Goal: Task Accomplishment & Management: Use online tool/utility

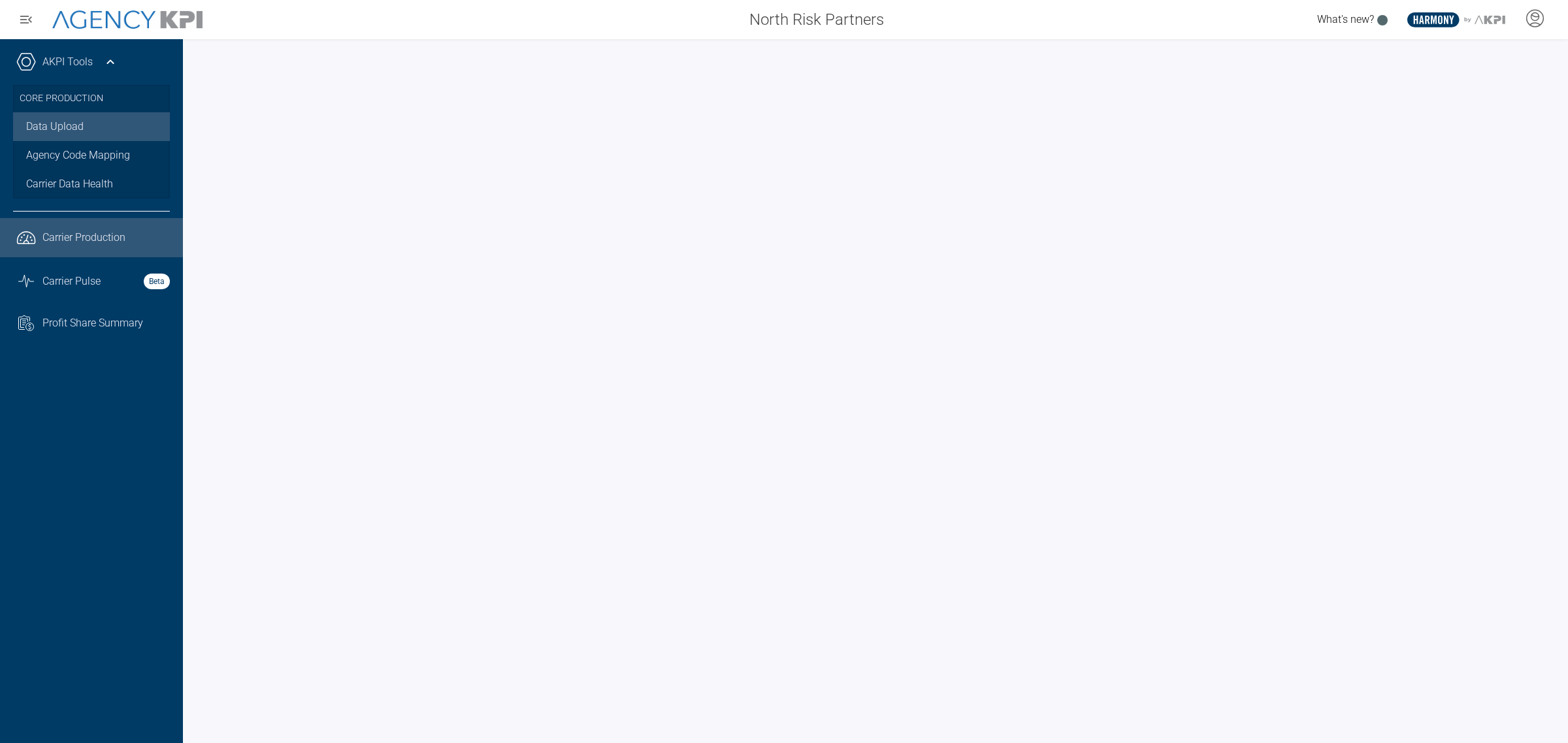
click at [47, 126] on link "Data Upload" at bounding box center [91, 126] width 157 height 28
click at [74, 122] on link "Data Upload" at bounding box center [91, 126] width 157 height 28
click at [93, 151] on link "Agency Code Mapping" at bounding box center [91, 155] width 157 height 28
click at [80, 182] on span "Carrier Data Health" at bounding box center [70, 184] width 87 height 16
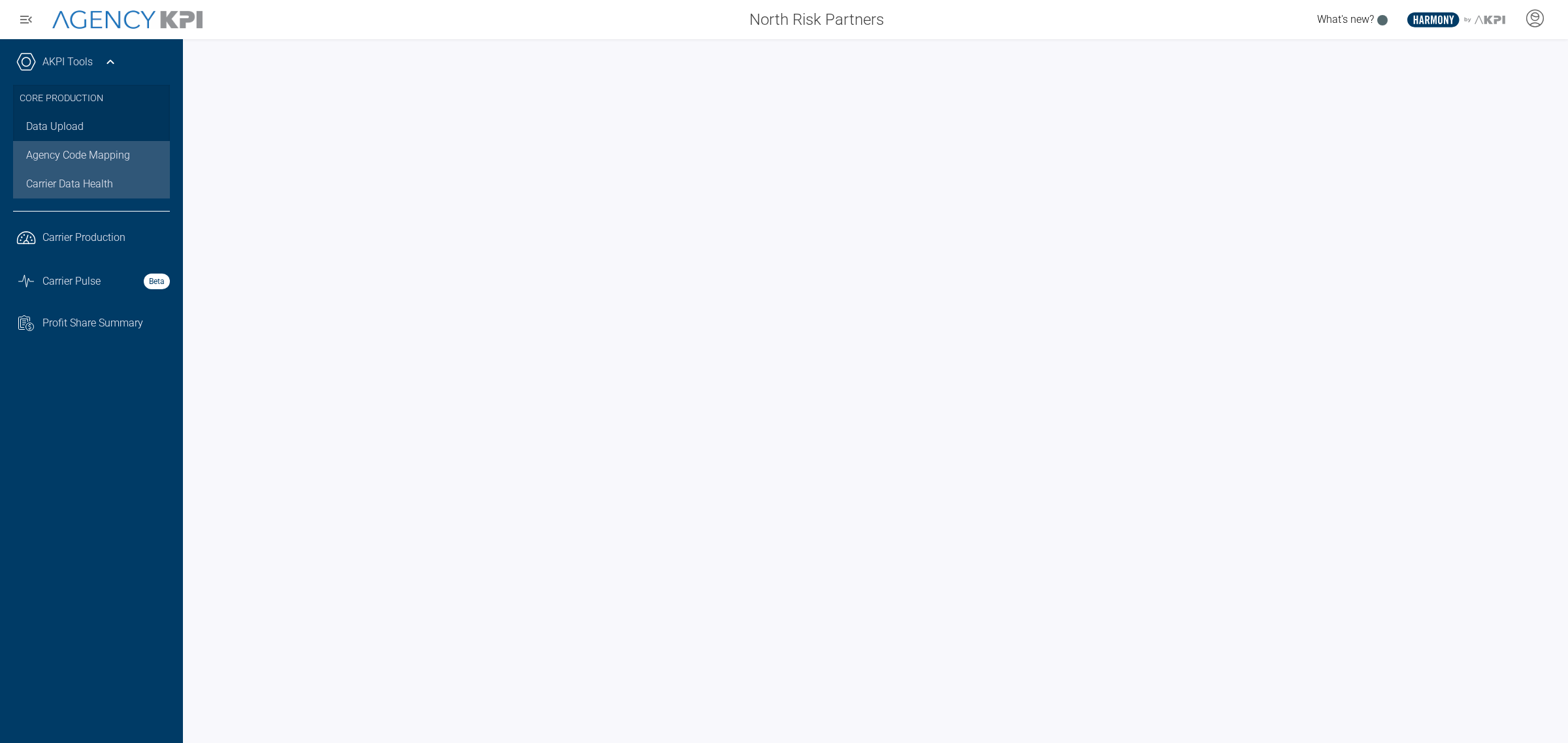
click at [85, 152] on link "Agency Code Mapping" at bounding box center [91, 155] width 157 height 28
click at [109, 63] on icon at bounding box center [110, 62] width 16 height 16
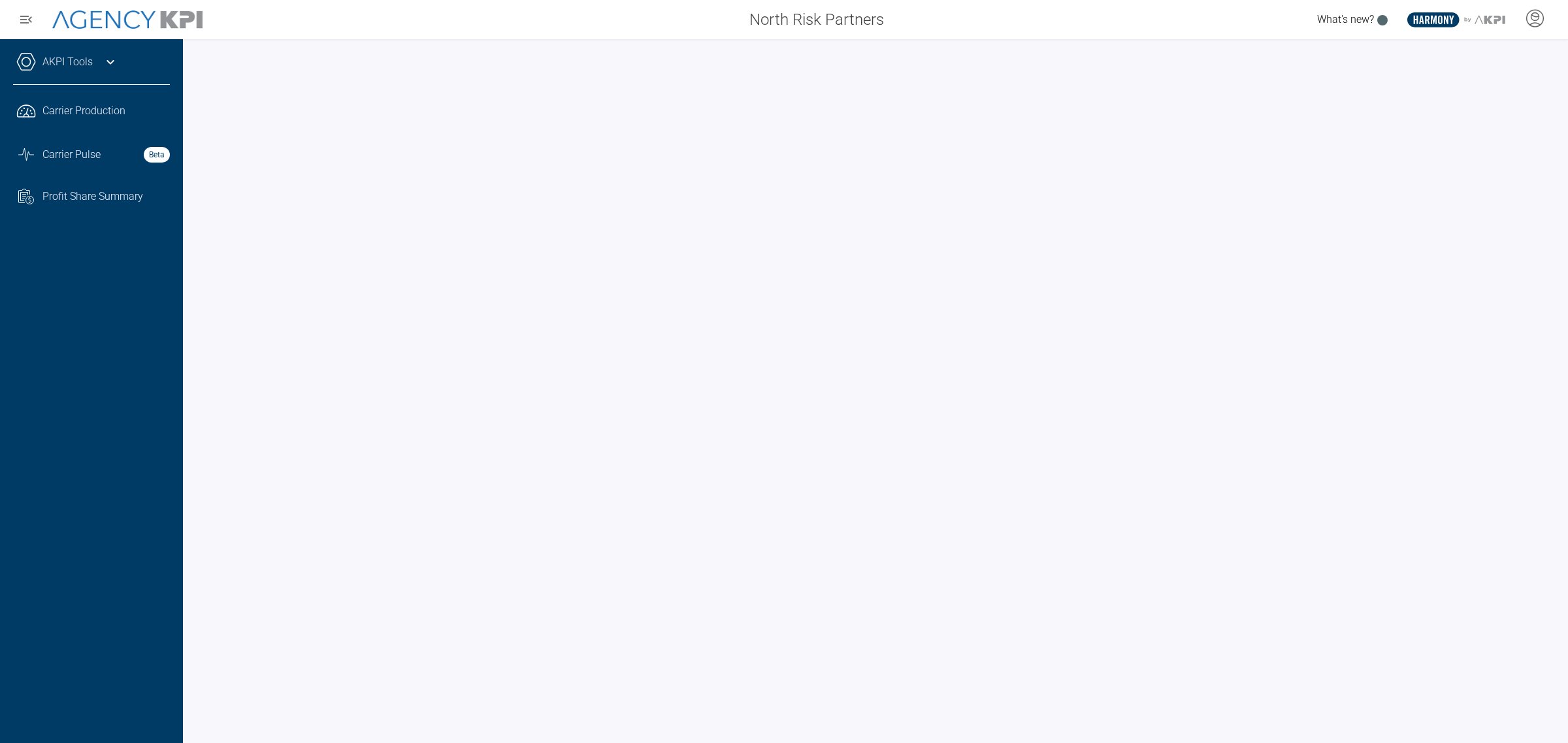
click at [85, 59] on link "AKPI Tools" at bounding box center [67, 62] width 50 height 16
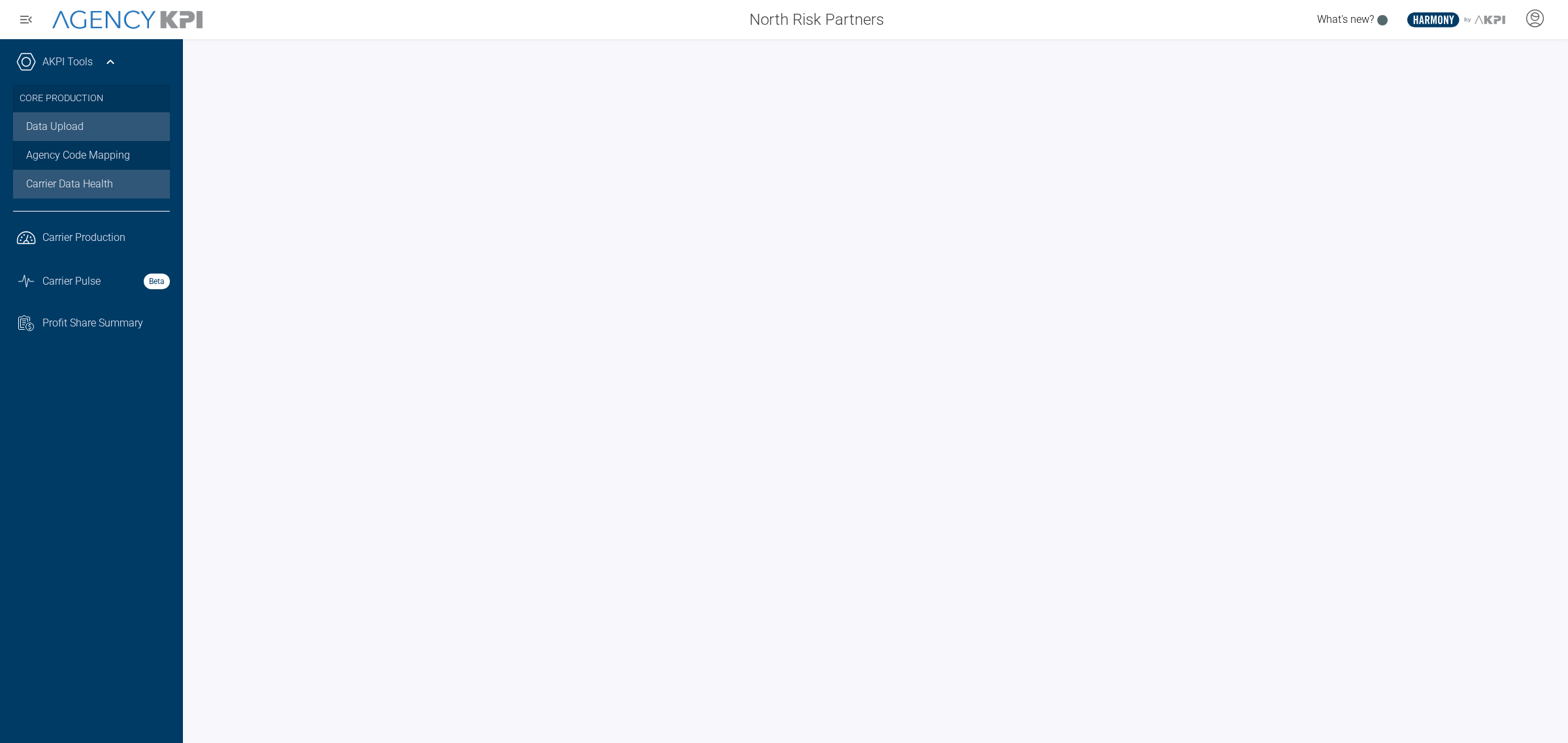
click at [72, 124] on link "Data Upload" at bounding box center [91, 126] width 157 height 28
click at [47, 124] on link "Data Upload" at bounding box center [91, 126] width 157 height 28
